Goal: Information Seeking & Learning: Learn about a topic

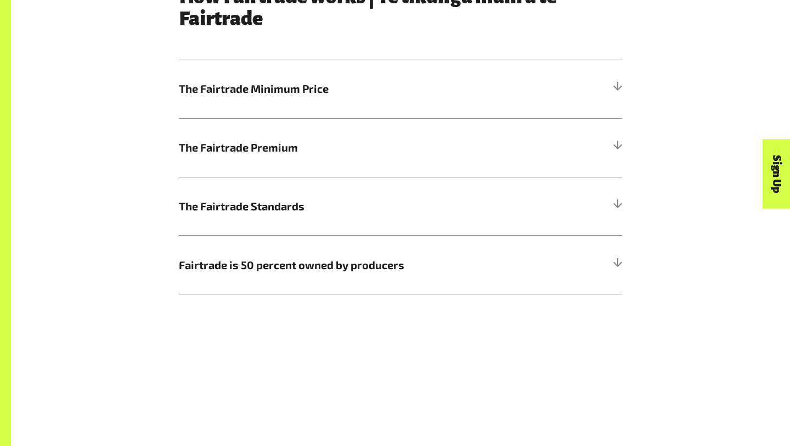
scroll to position [627, 0]
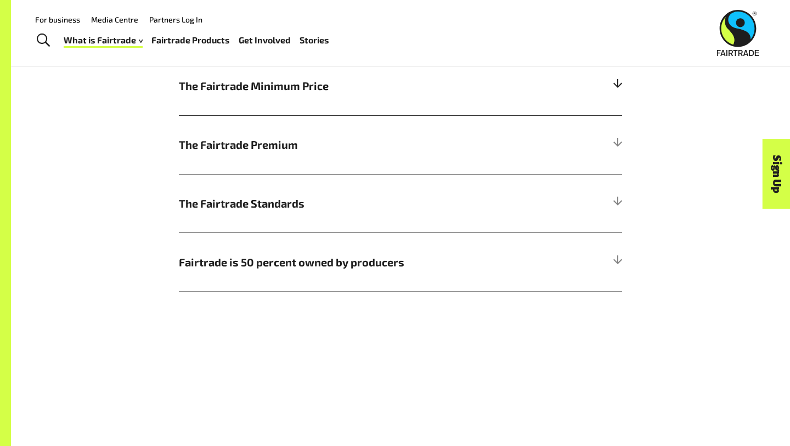
click at [257, 82] on span "The Fairtrade Minimum Price" at bounding box center [345, 85] width 333 height 16
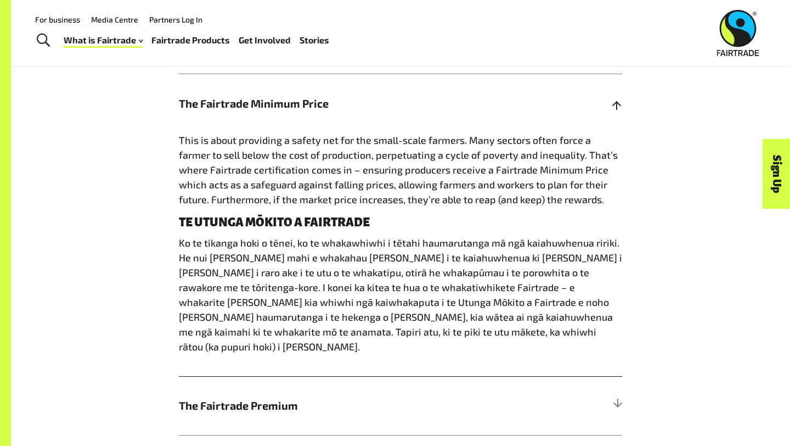
scroll to position [605, 0]
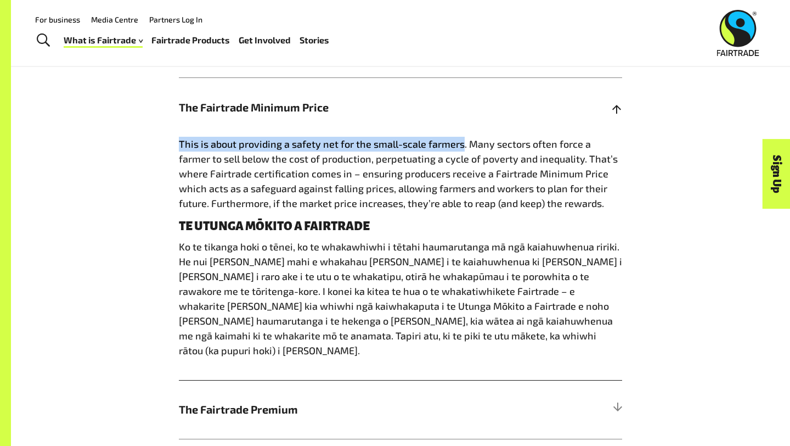
drag, startPoint x: 181, startPoint y: 144, endPoint x: 463, endPoint y: 146, distance: 282.6
click at [463, 146] on span "This is about providing a safety net for the small-scale farmers. Many sectors …" at bounding box center [398, 173] width 439 height 71
copy span "This is about providing a safety net for the small-scale farmers"
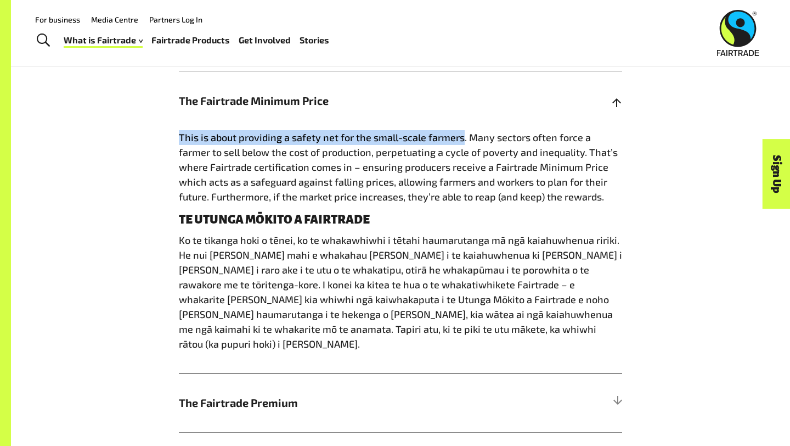
scroll to position [596, 0]
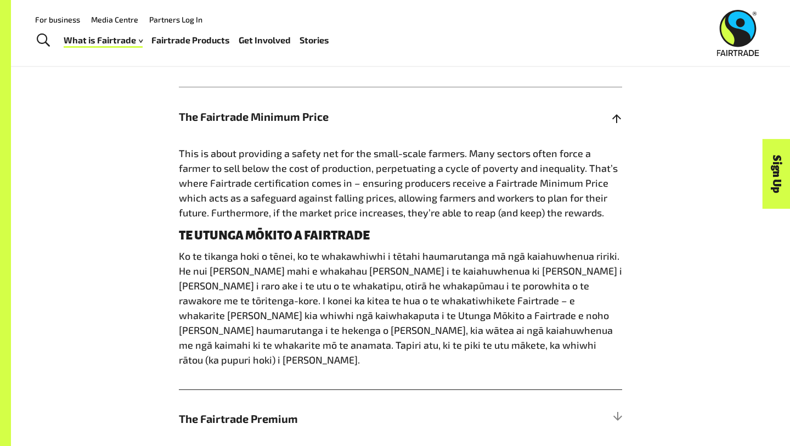
click at [223, 167] on span "This is about providing a safety net for the small-scale farmers. Many sectors …" at bounding box center [398, 182] width 439 height 71
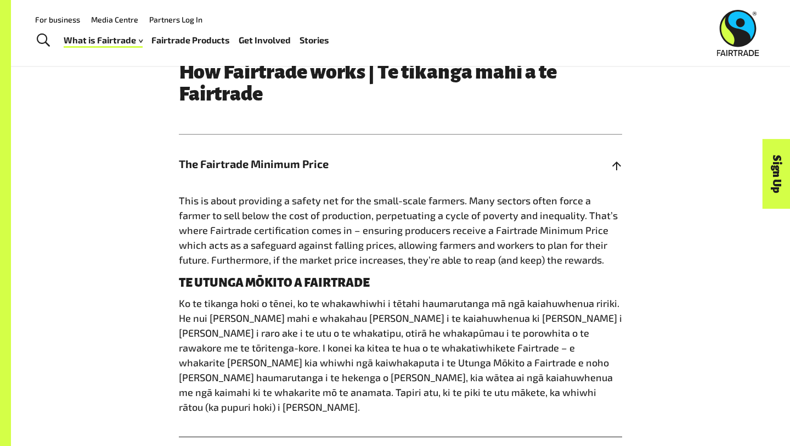
scroll to position [544, 0]
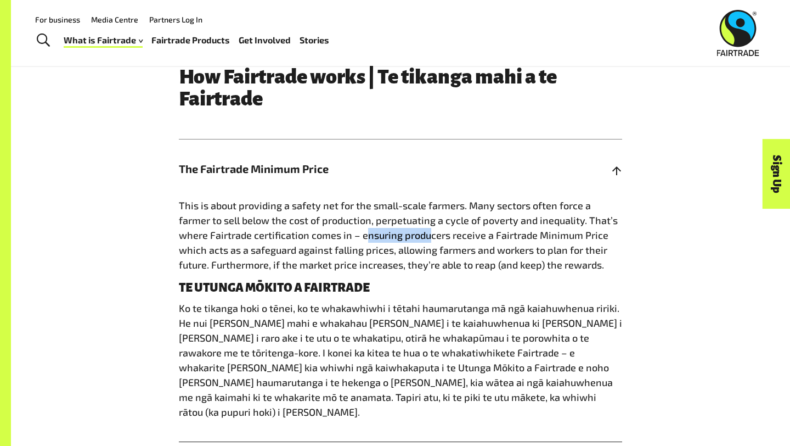
drag, startPoint x: 336, startPoint y: 237, endPoint x: 398, endPoint y: 237, distance: 62.6
click at [398, 238] on span "This is about providing a safety net for the small-scale farmers. Many sectors …" at bounding box center [398, 234] width 439 height 71
click at [398, 237] on span "This is about providing a safety net for the small-scale farmers. Many sectors …" at bounding box center [398, 234] width 439 height 71
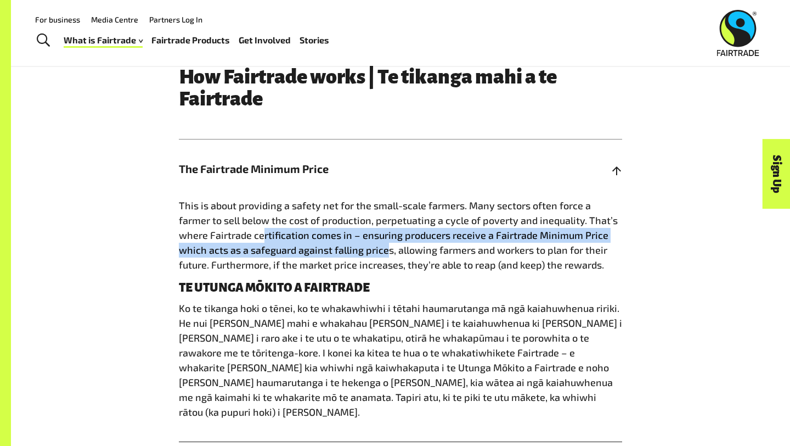
drag, startPoint x: 234, startPoint y: 241, endPoint x: 354, endPoint y: 249, distance: 120.4
click at [357, 249] on p "This is about providing a safety net for the small-scale farmers. Many sectors …" at bounding box center [400, 235] width 443 height 74
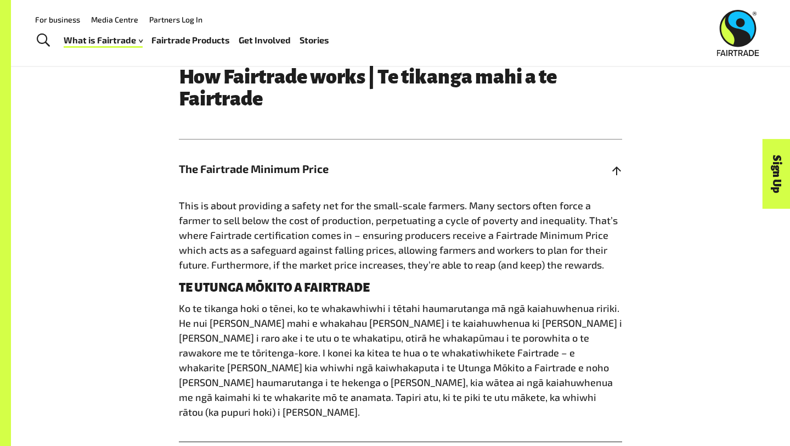
click at [340, 252] on span "This is about providing a safety net for the small-scale farmers. Many sectors …" at bounding box center [398, 234] width 439 height 71
drag, startPoint x: 320, startPoint y: 252, endPoint x: 360, endPoint y: 251, distance: 40.1
click at [360, 251] on span "This is about providing a safety net for the small-scale farmers. Many sectors …" at bounding box center [398, 234] width 439 height 71
click at [399, 253] on span "This is about providing a safety net for the small-scale farmers. Many sectors …" at bounding box center [398, 234] width 439 height 71
drag, startPoint x: 399, startPoint y: 253, endPoint x: 412, endPoint y: 253, distance: 13.2
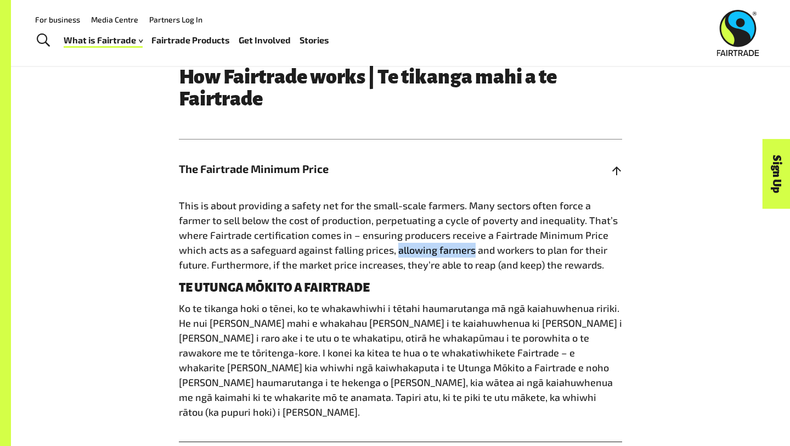
click at [412, 253] on span "This is about providing a safety net for the small-scale farmers. Many sectors …" at bounding box center [398, 234] width 439 height 71
click at [449, 256] on p "This is about providing a safety net for the small-scale farmers. Many sectors …" at bounding box center [400, 235] width 443 height 74
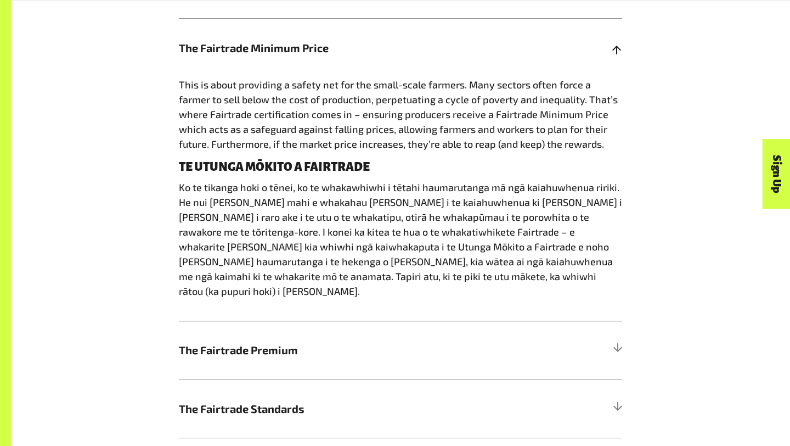
scroll to position [667, 0]
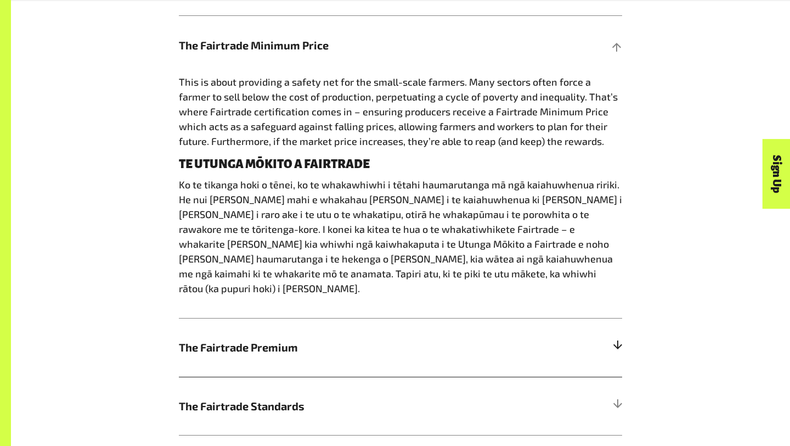
click at [356, 322] on h5 "The Fairtrade Premium" at bounding box center [400, 347] width 443 height 59
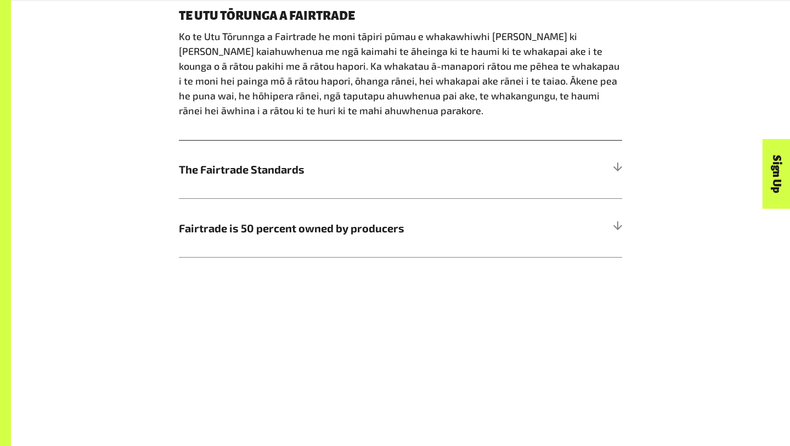
scroll to position [969, 0]
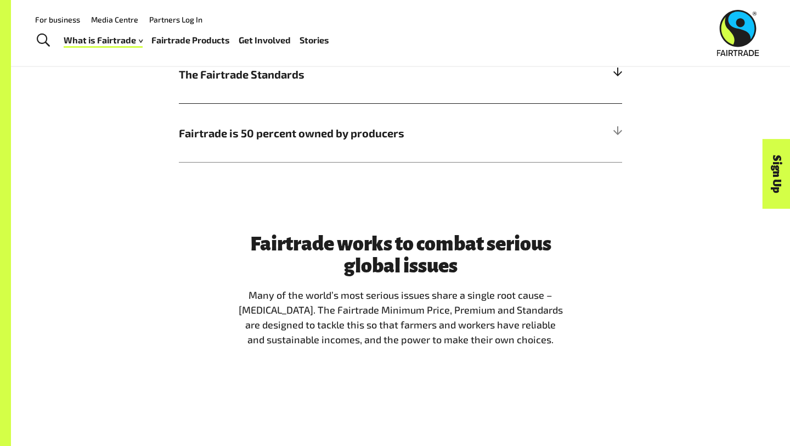
click at [269, 87] on h5 "The Fairtrade Standards" at bounding box center [400, 74] width 443 height 59
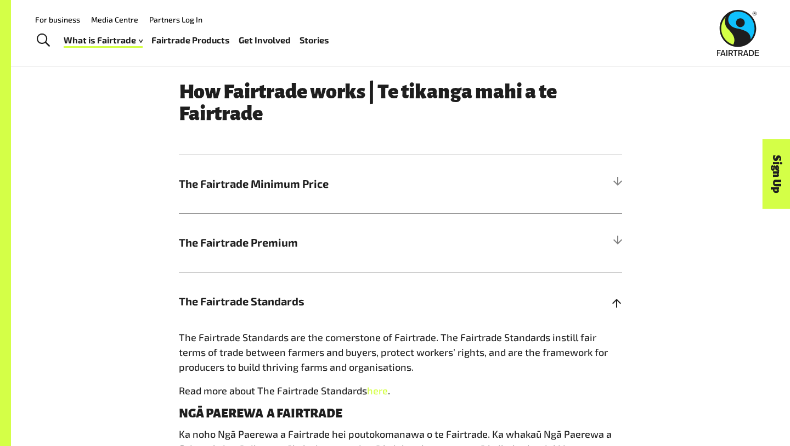
scroll to position [514, 0]
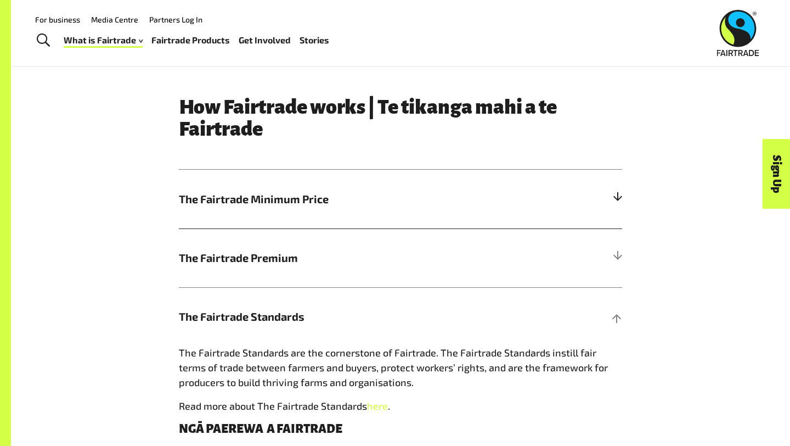
click at [346, 207] on span "The Fairtrade Minimum Price" at bounding box center [345, 198] width 333 height 16
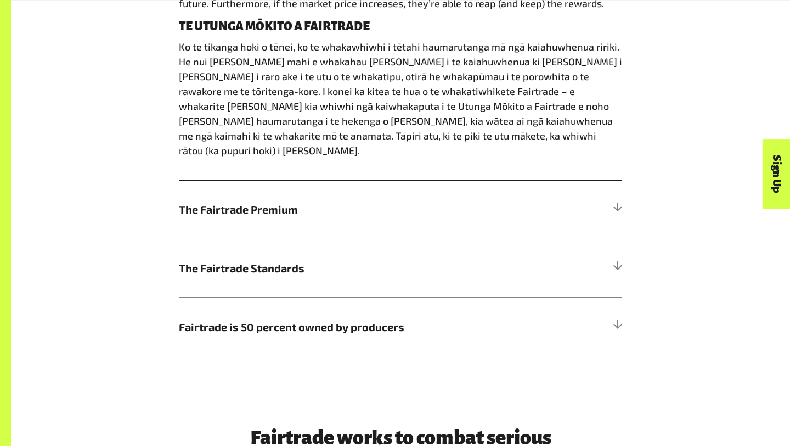
scroll to position [806, 0]
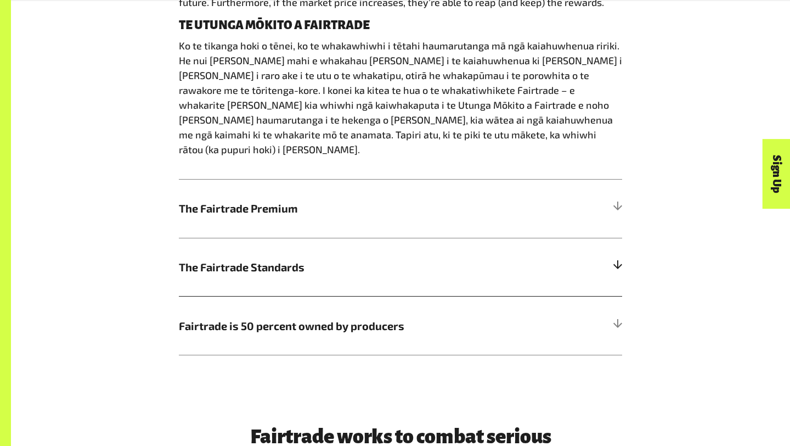
click at [249, 261] on h5 "The Fairtrade Standards" at bounding box center [400, 267] width 443 height 59
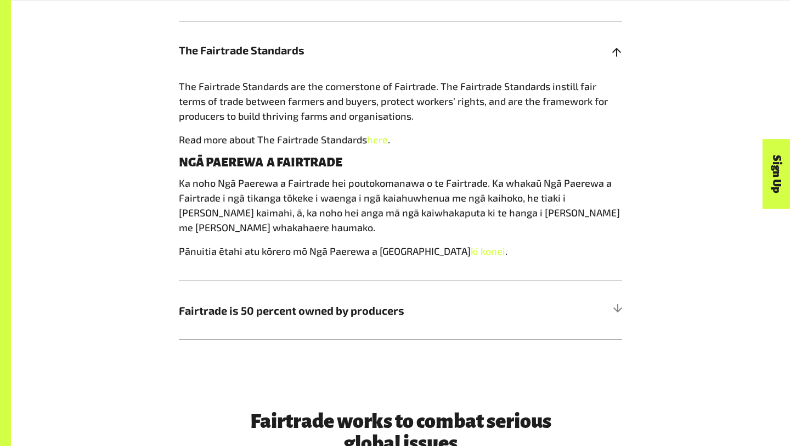
scroll to position [774, 0]
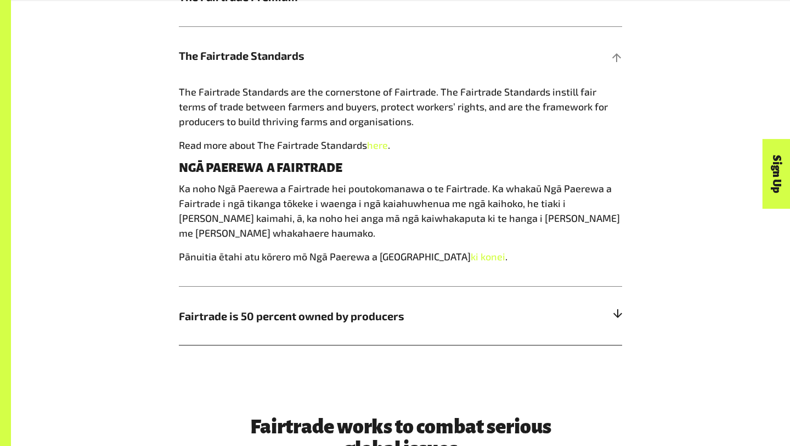
click at [244, 307] on span "Fairtrade is 50 percent owned by producers" at bounding box center [345, 315] width 333 height 16
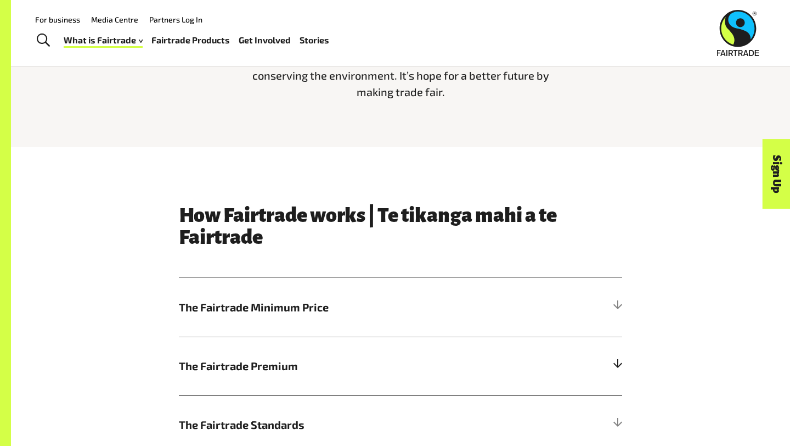
click at [257, 352] on h5 "The Fairtrade Premium" at bounding box center [400, 365] width 443 height 59
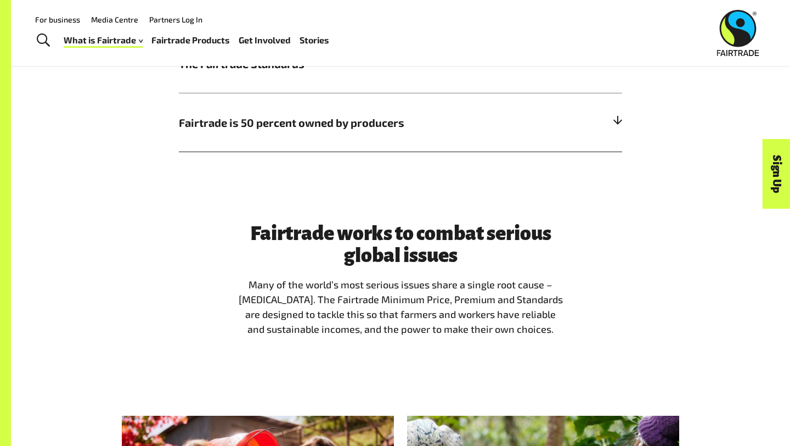
scroll to position [905, 0]
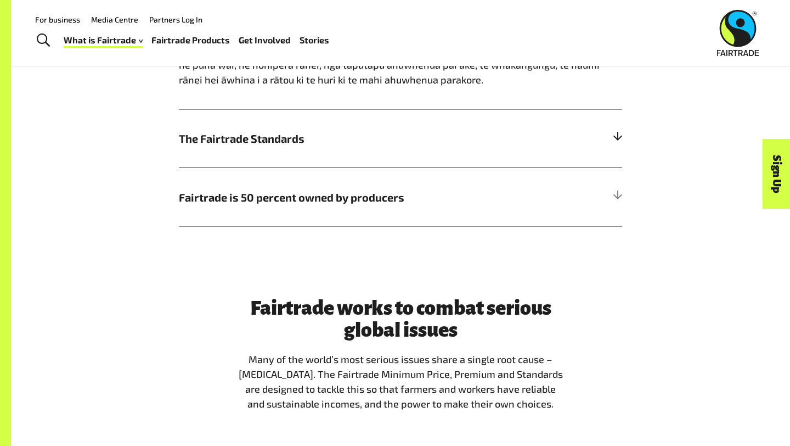
click at [294, 160] on h5 "The Fairtrade Standards" at bounding box center [400, 138] width 443 height 59
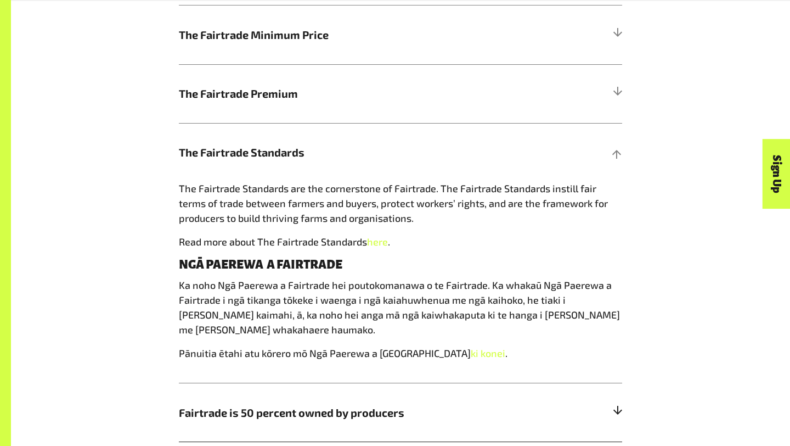
scroll to position [704, 0]
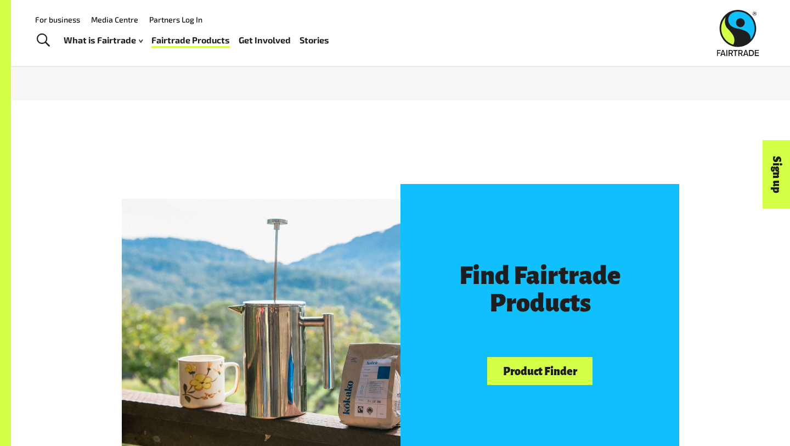
scroll to position [451, 0]
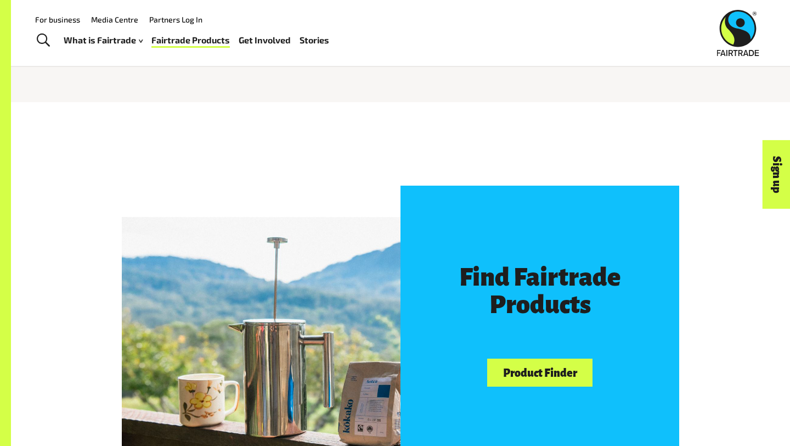
click at [509, 382] on link "Product Finder" at bounding box center [539, 372] width 105 height 28
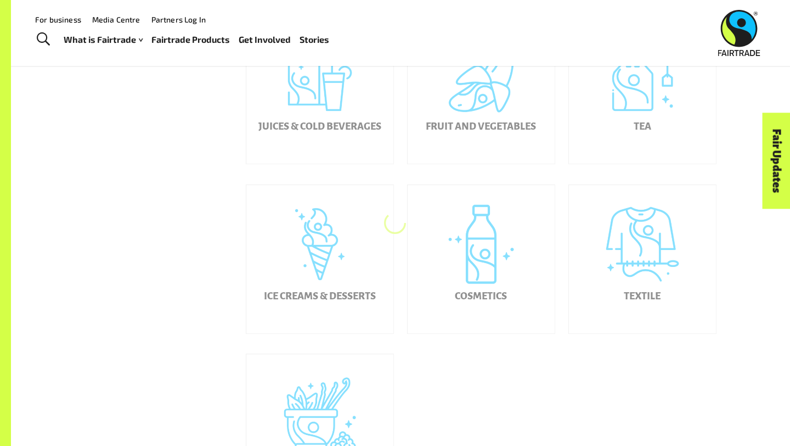
scroll to position [30, 0]
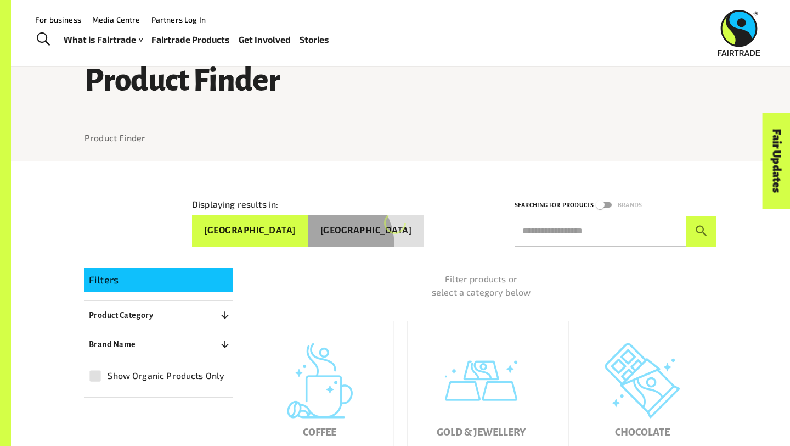
click at [363, 241] on button "New Zealand" at bounding box center [366, 230] width 116 height 31
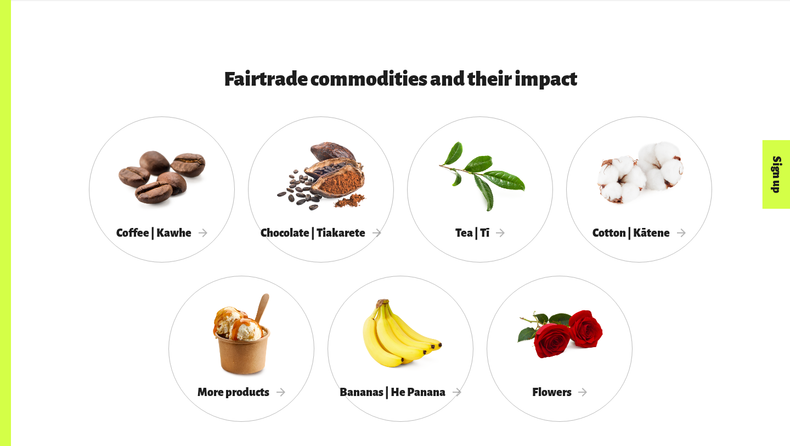
scroll to position [950, 0]
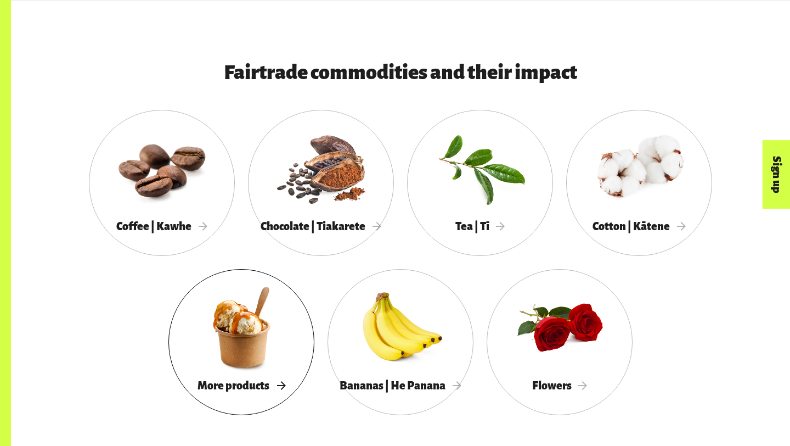
click at [243, 373] on div at bounding box center [241, 326] width 146 height 95
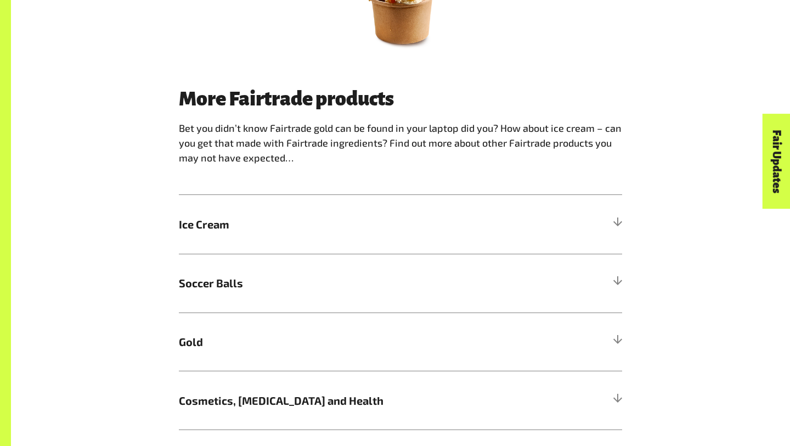
scroll to position [594, 0]
drag, startPoint x: 179, startPoint y: 232, endPoint x: 244, endPoint y: 231, distance: 64.8
click at [245, 231] on h5 "Ice Cream" at bounding box center [400, 223] width 443 height 59
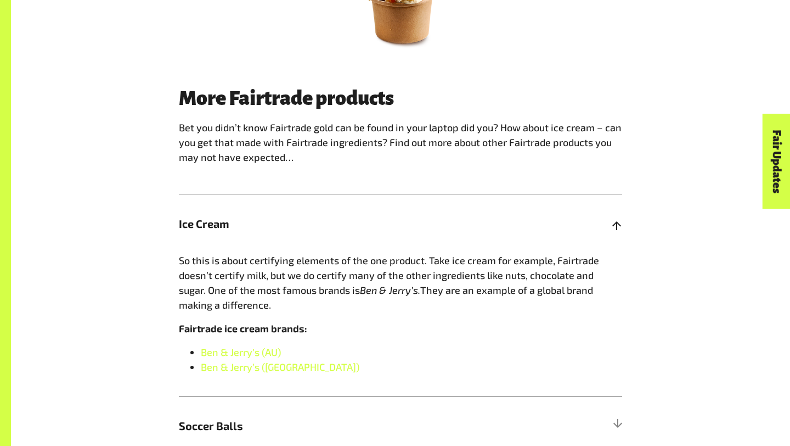
click at [244, 231] on span "Ice Cream" at bounding box center [345, 223] width 333 height 16
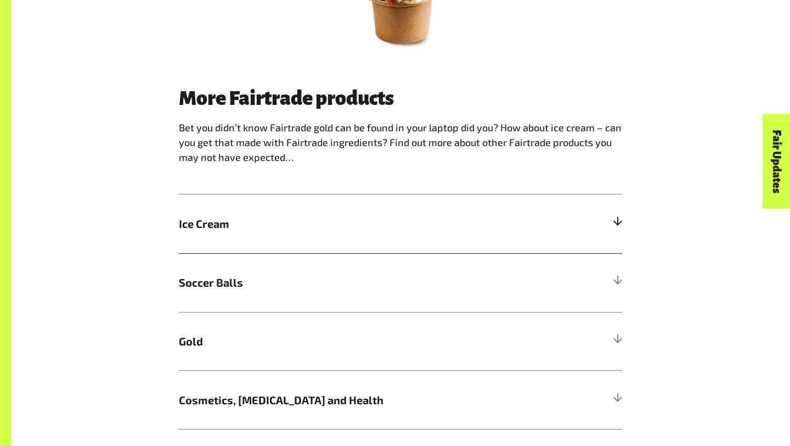
click at [218, 224] on span "Ice Cream" at bounding box center [345, 223] width 333 height 16
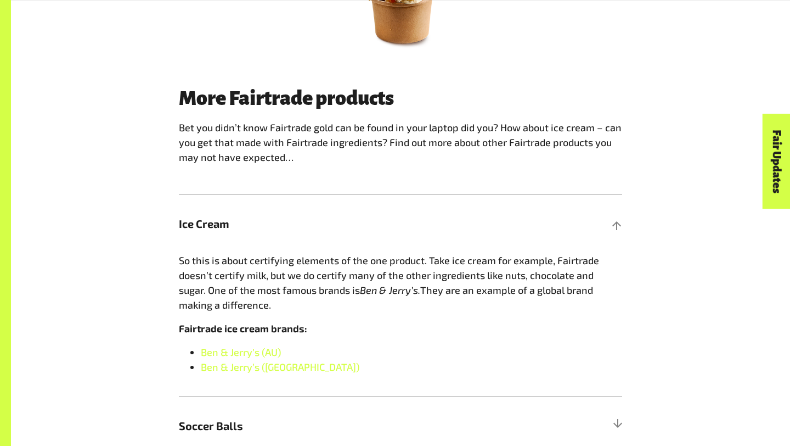
scroll to position [906, 0]
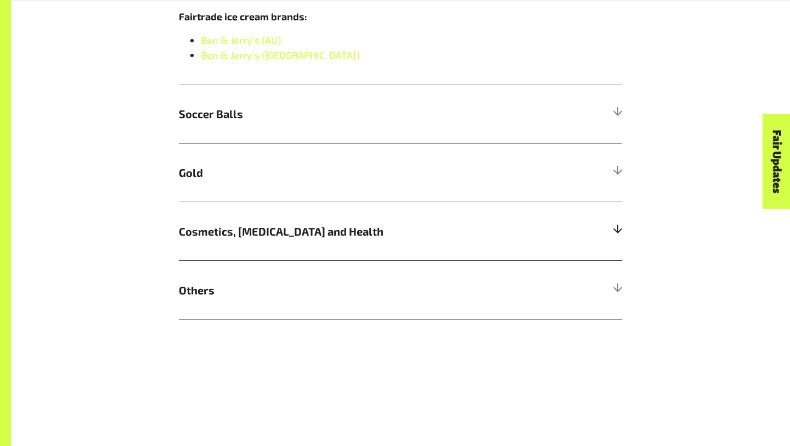
click at [240, 226] on span "Cosmetics, Skin Care and Health" at bounding box center [345, 231] width 333 height 16
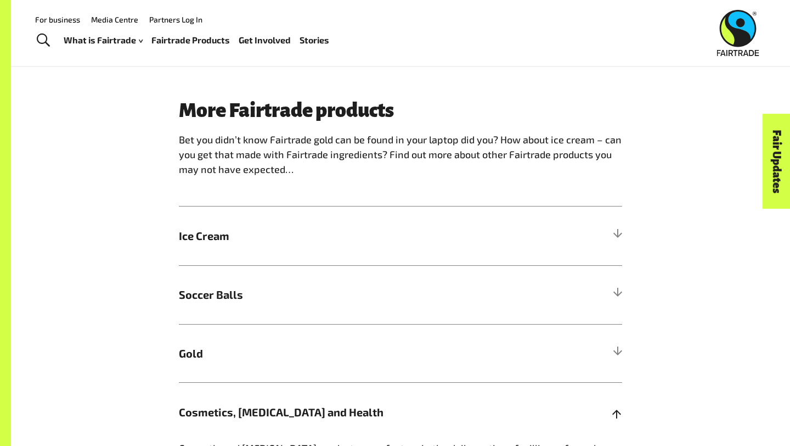
scroll to position [553, 0]
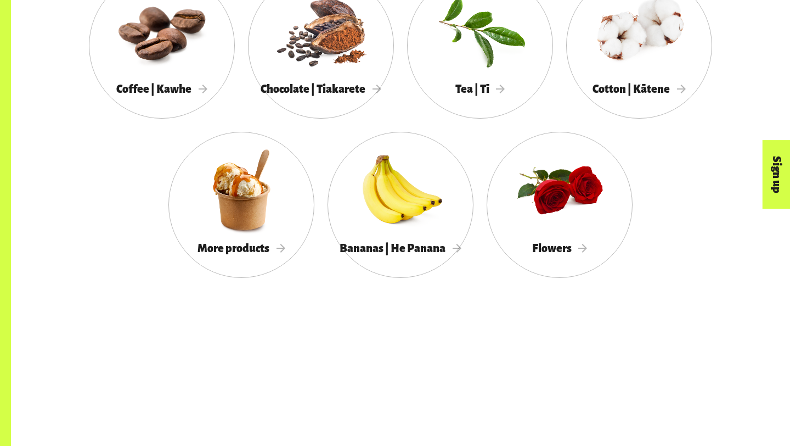
scroll to position [950, 0]
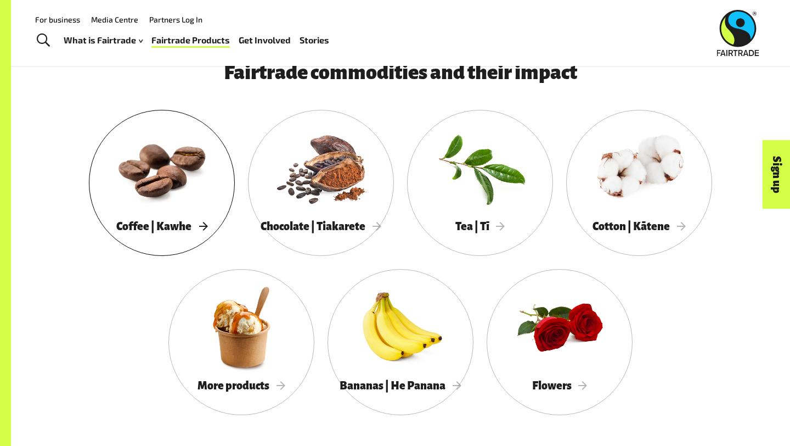
click at [168, 203] on div at bounding box center [162, 167] width 146 height 95
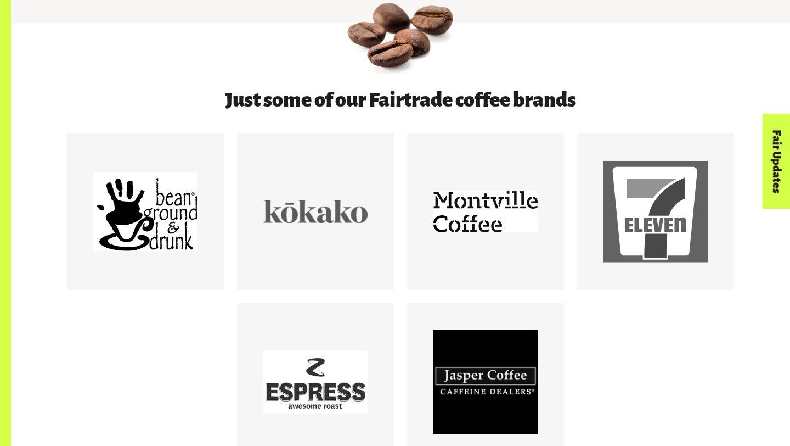
scroll to position [531, 0]
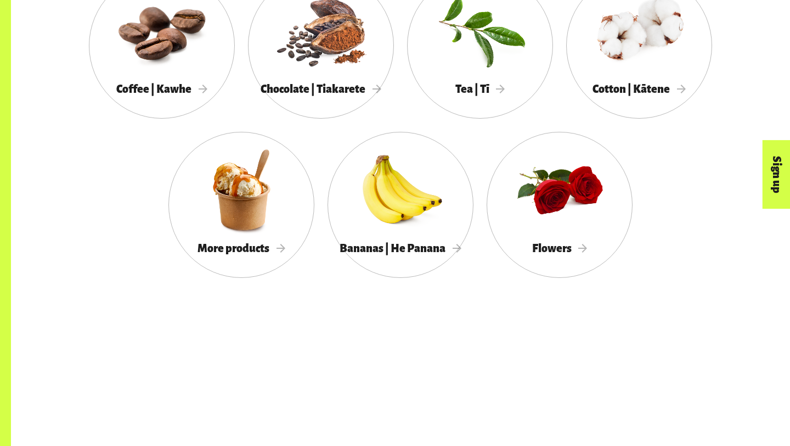
scroll to position [950, 0]
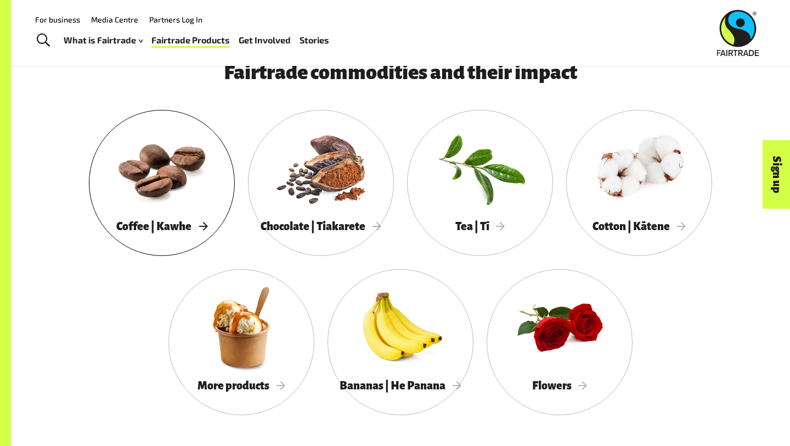
click at [185, 184] on div at bounding box center [162, 167] width 146 height 95
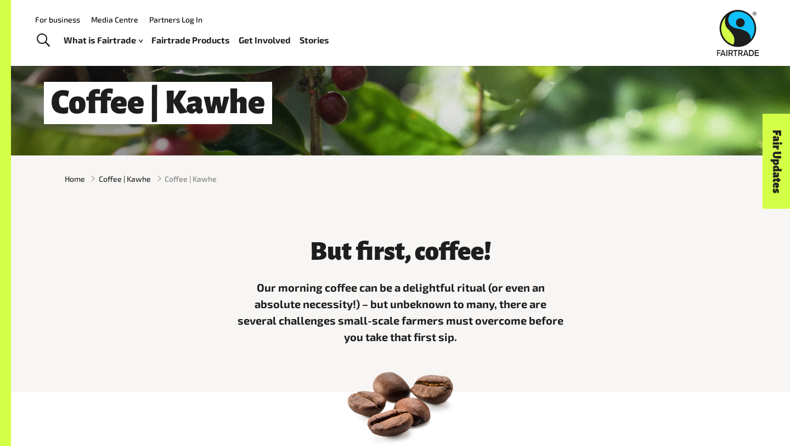
scroll to position [85, 0]
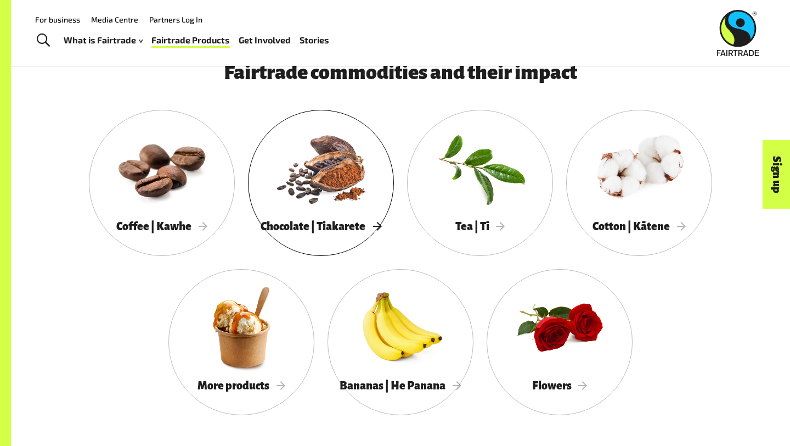
scroll to position [929, 0]
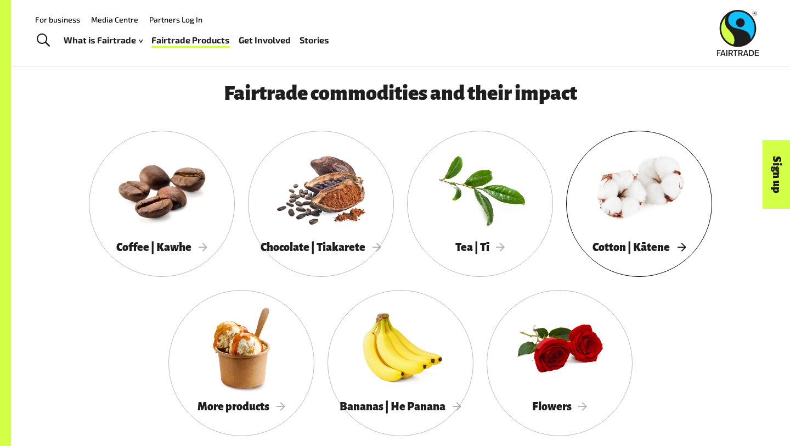
click at [650, 215] on div at bounding box center [639, 188] width 146 height 95
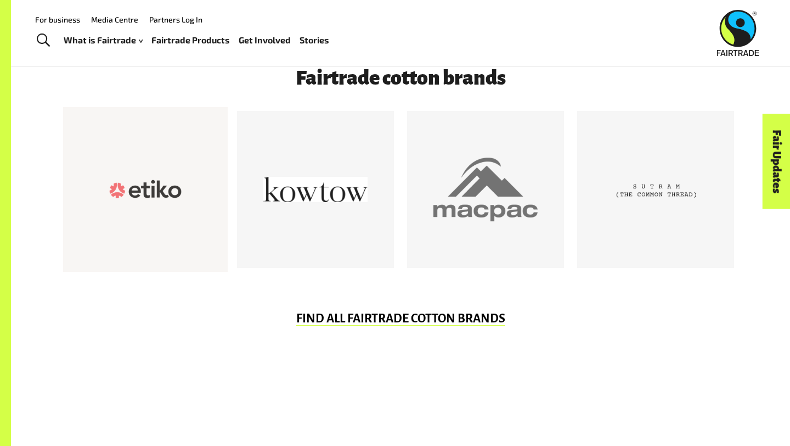
scroll to position [545, 0]
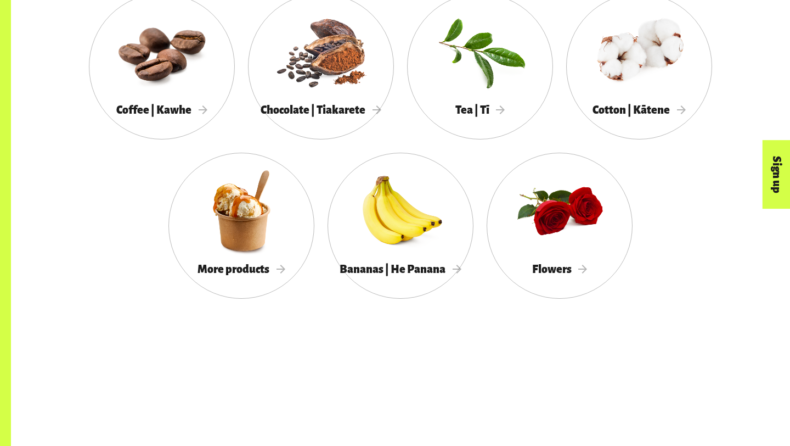
scroll to position [929, 0]
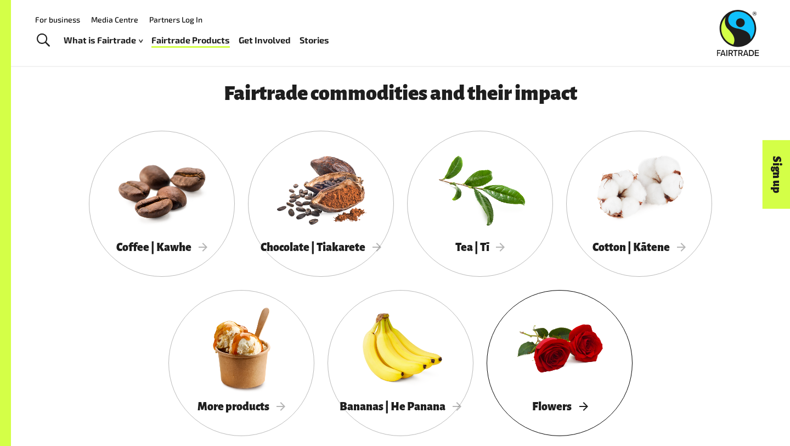
click at [570, 373] on div at bounding box center [560, 347] width 146 height 95
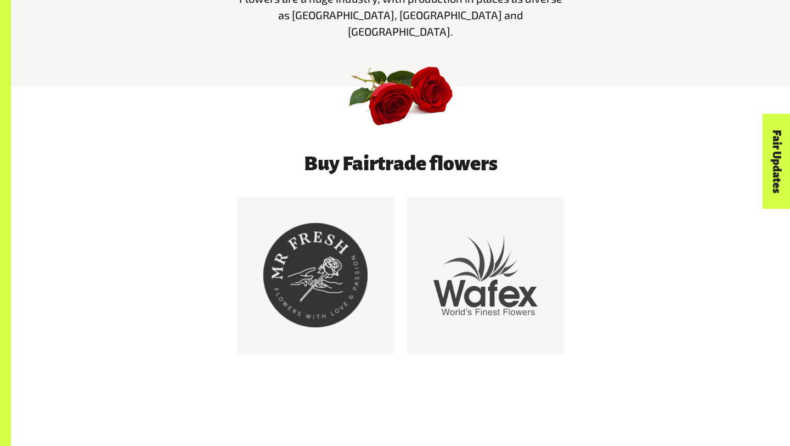
scroll to position [484, 0]
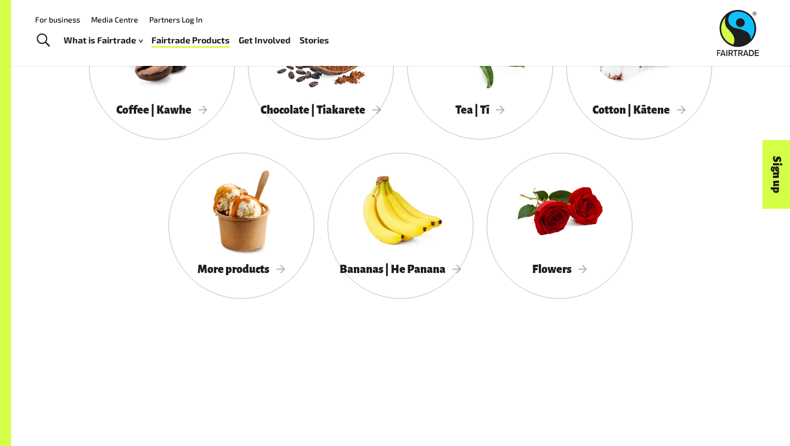
scroll to position [929, 0]
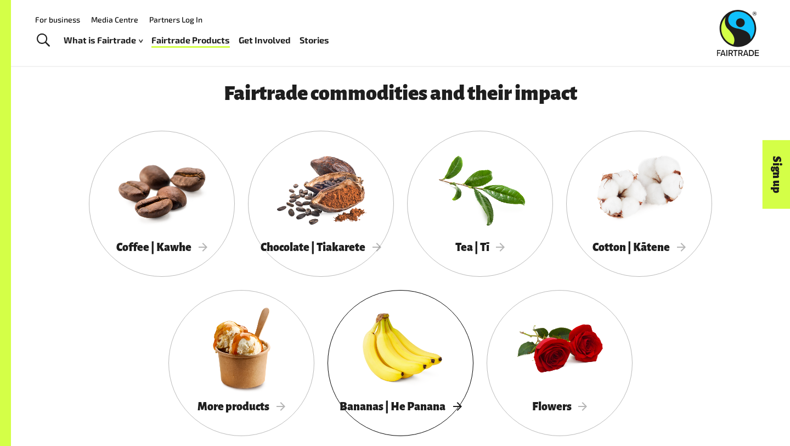
click at [407, 371] on div at bounding box center [401, 347] width 146 height 95
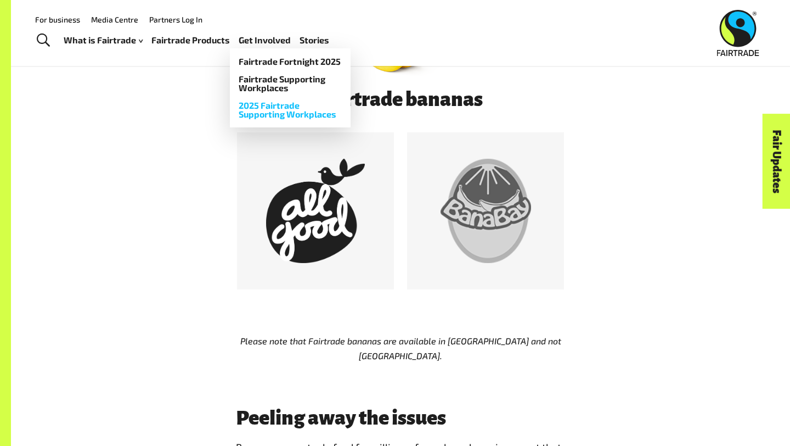
scroll to position [569, 0]
